Goal: Information Seeking & Learning: Check status

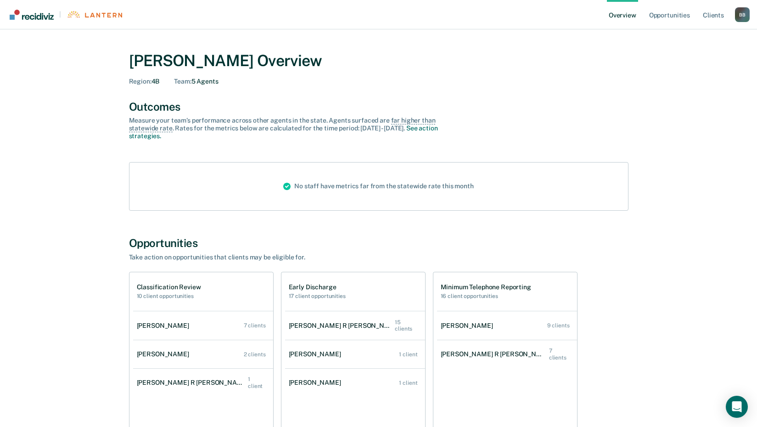
click at [335, 323] on div "[PERSON_NAME] R [PERSON_NAME]" at bounding box center [342, 326] width 106 height 8
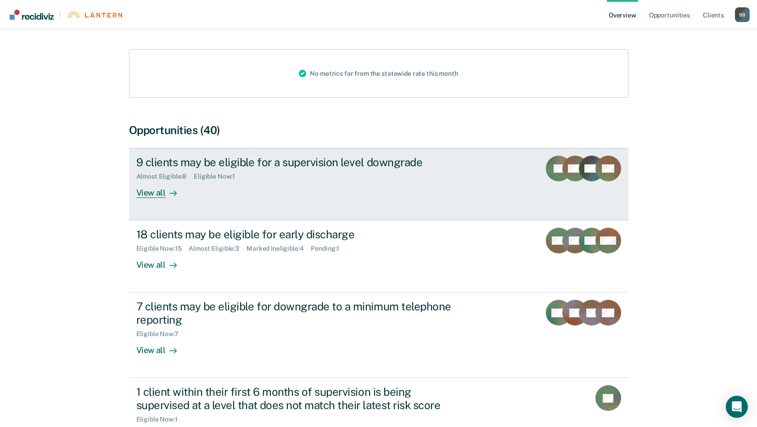
scroll to position [138, 0]
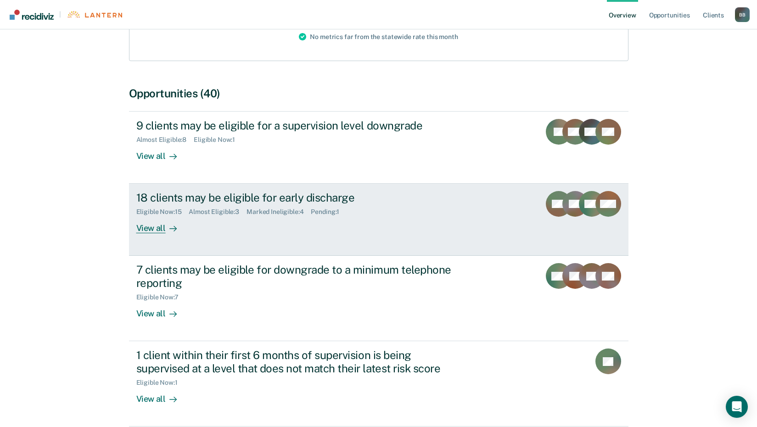
click at [153, 226] on div "View all" at bounding box center [161, 225] width 51 height 18
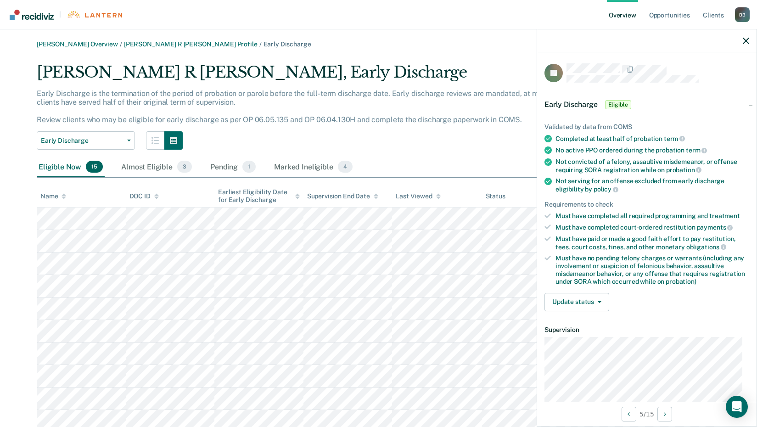
scroll to position [46, 0]
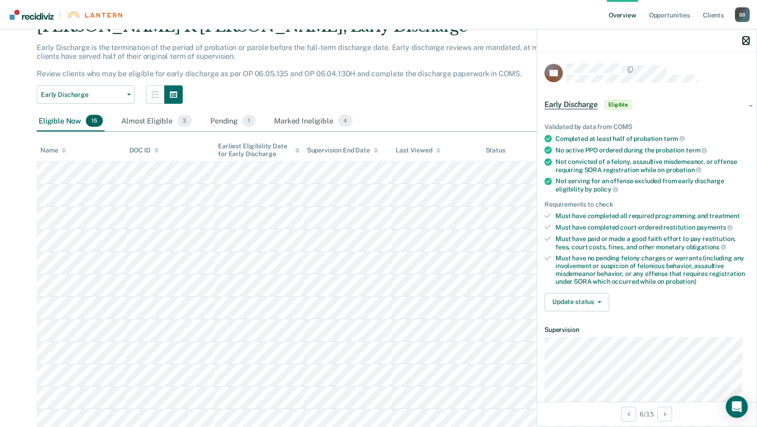
click at [745, 39] on icon "button" at bounding box center [745, 41] width 6 height 6
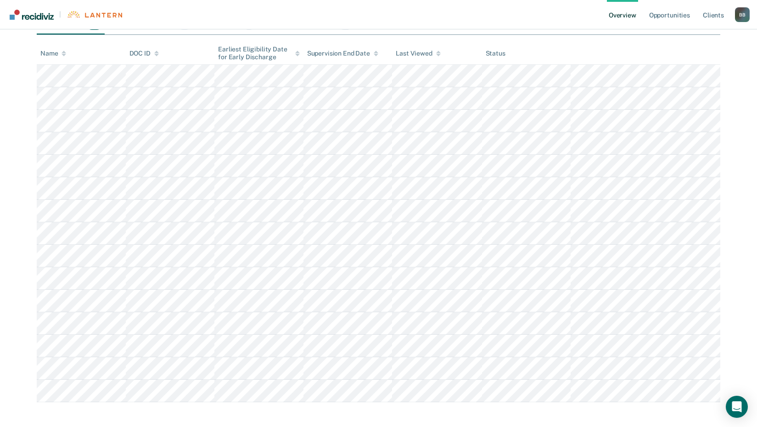
scroll to position [147, 0]
